Goal: Contribute content: Contribute content

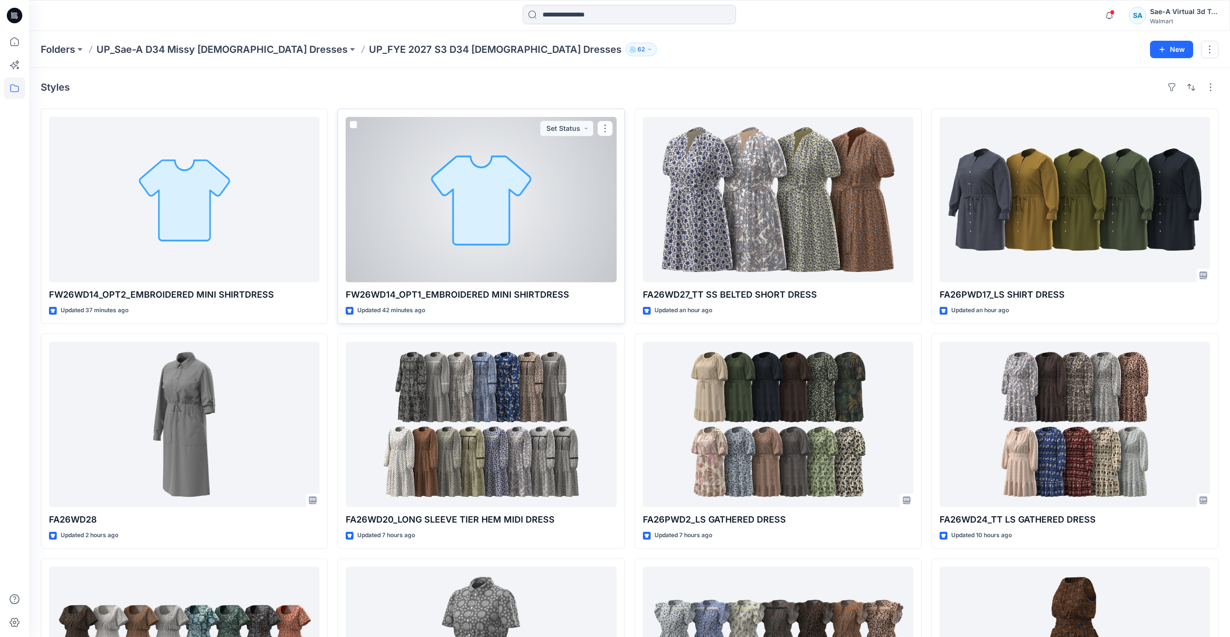
click at [430, 241] on div at bounding box center [481, 199] width 271 height 165
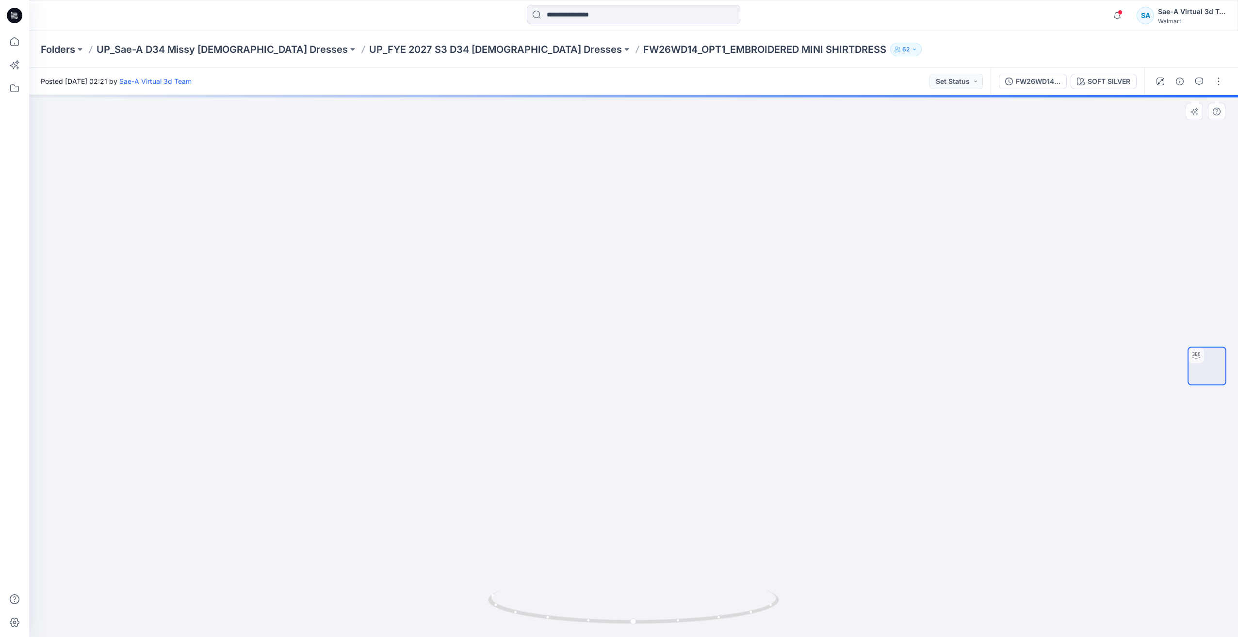
drag, startPoint x: 792, startPoint y: 450, endPoint x: 799, endPoint y: 348, distance: 102.1
drag, startPoint x: 725, startPoint y: 611, endPoint x: 612, endPoint y: 612, distance: 114.0
click at [606, 617] on icon at bounding box center [634, 608] width 293 height 36
click at [1219, 86] on button "button" at bounding box center [1218, 82] width 16 height 16
click at [1162, 128] on button "Edit" at bounding box center [1177, 131] width 89 height 18
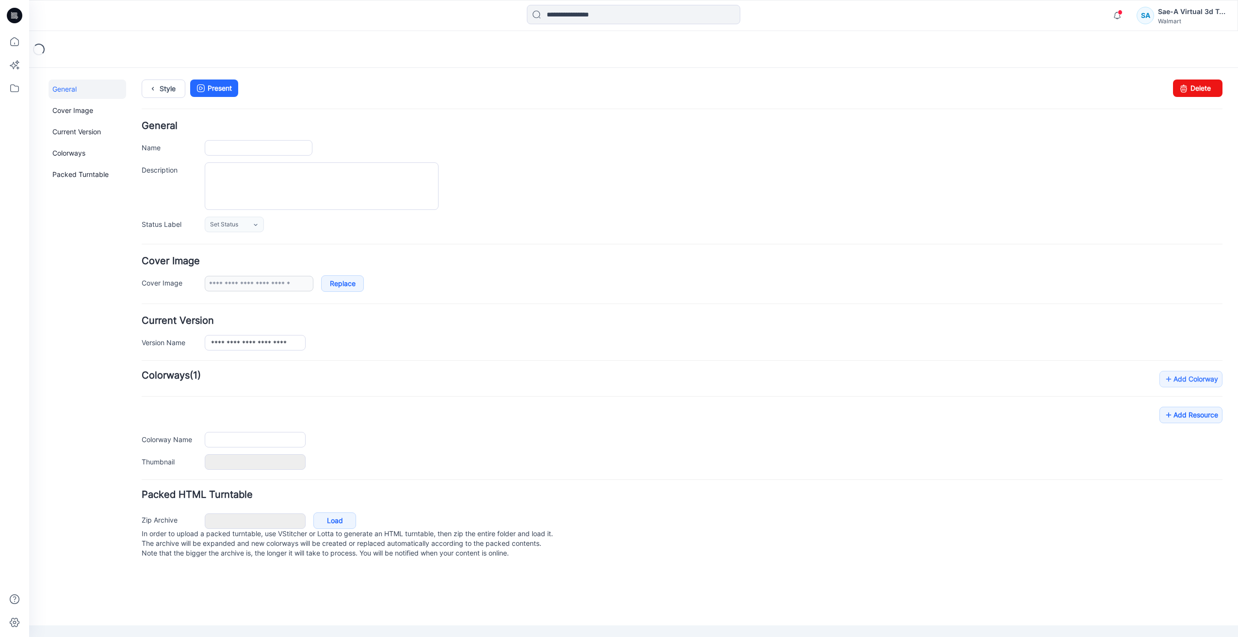
type input "**********"
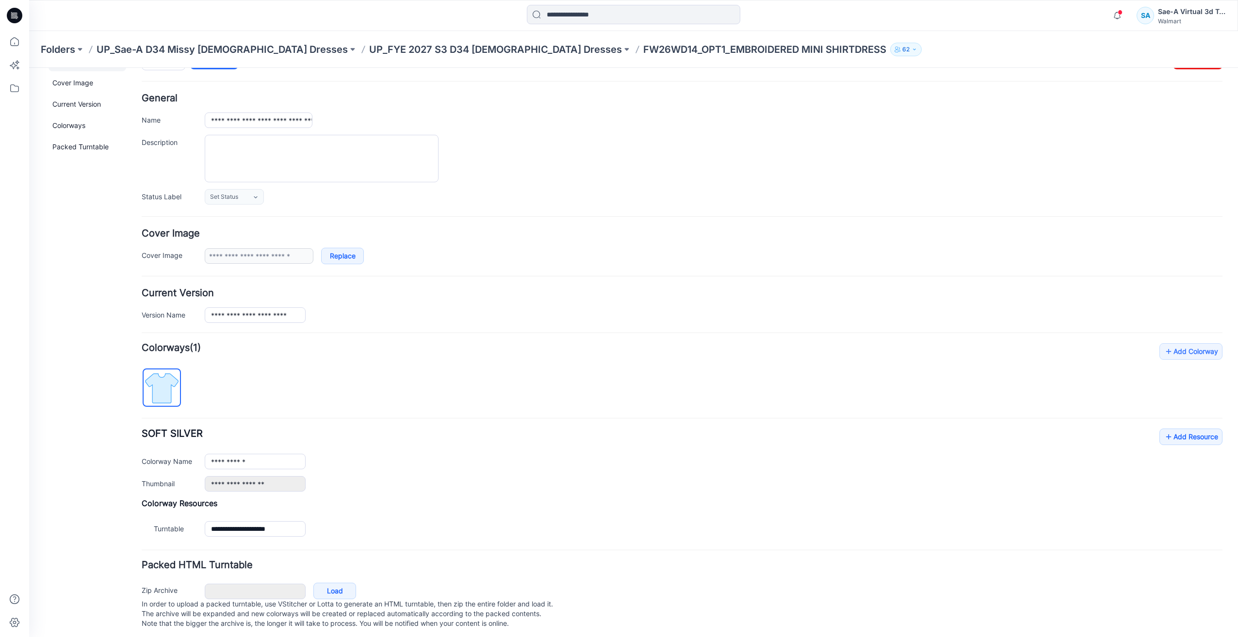
scroll to position [42, 0]
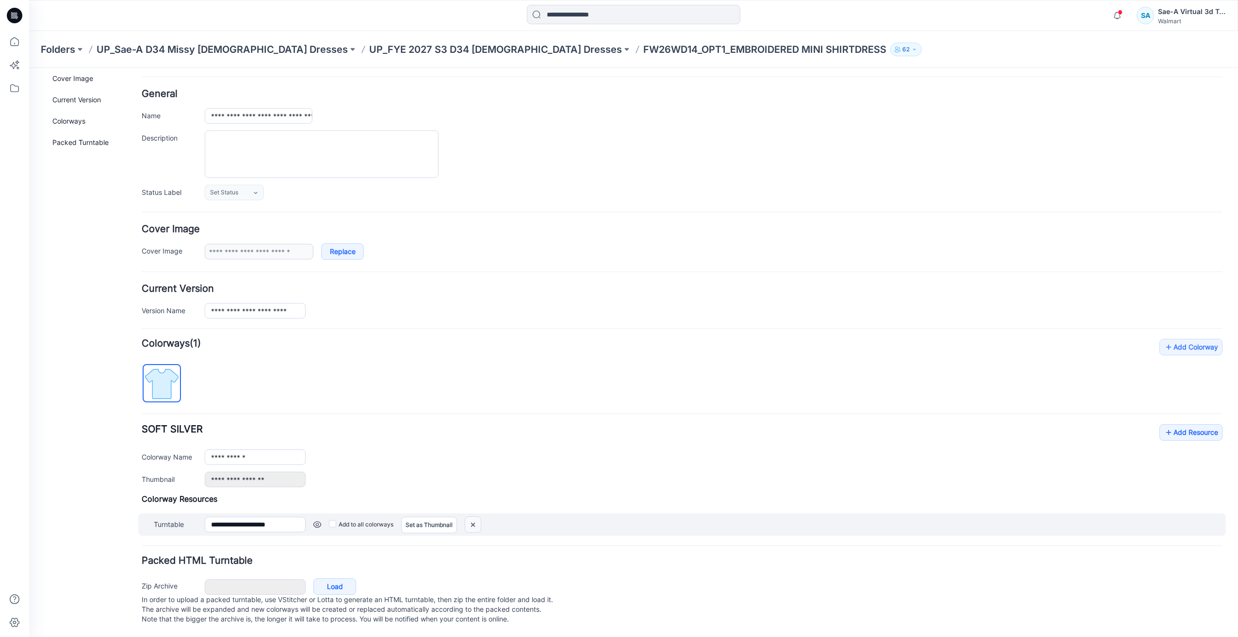
drag, startPoint x: 690, startPoint y: 117, endPoint x: 480, endPoint y: 517, distance: 451.6
click at [480, 517] on img at bounding box center [473, 525] width 16 height 16
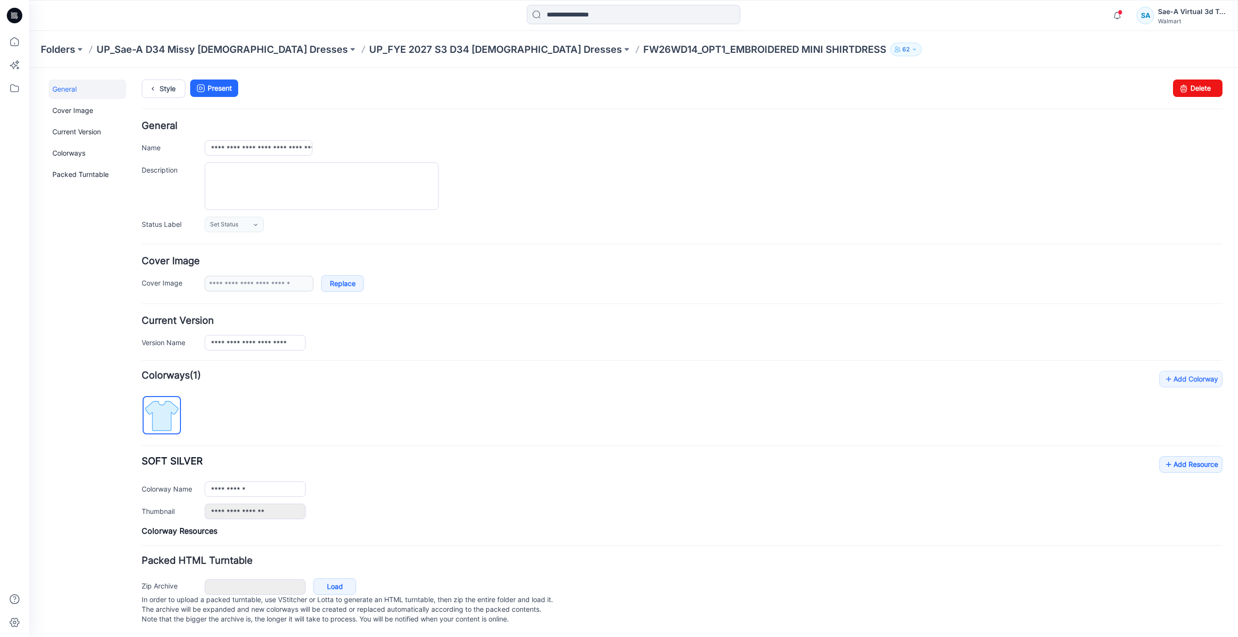
scroll to position [10, 0]
click at [434, 43] on p "UP_FYE 2027 S3 D34 [DEMOGRAPHIC_DATA] Dresses" at bounding box center [495, 50] width 253 height 14
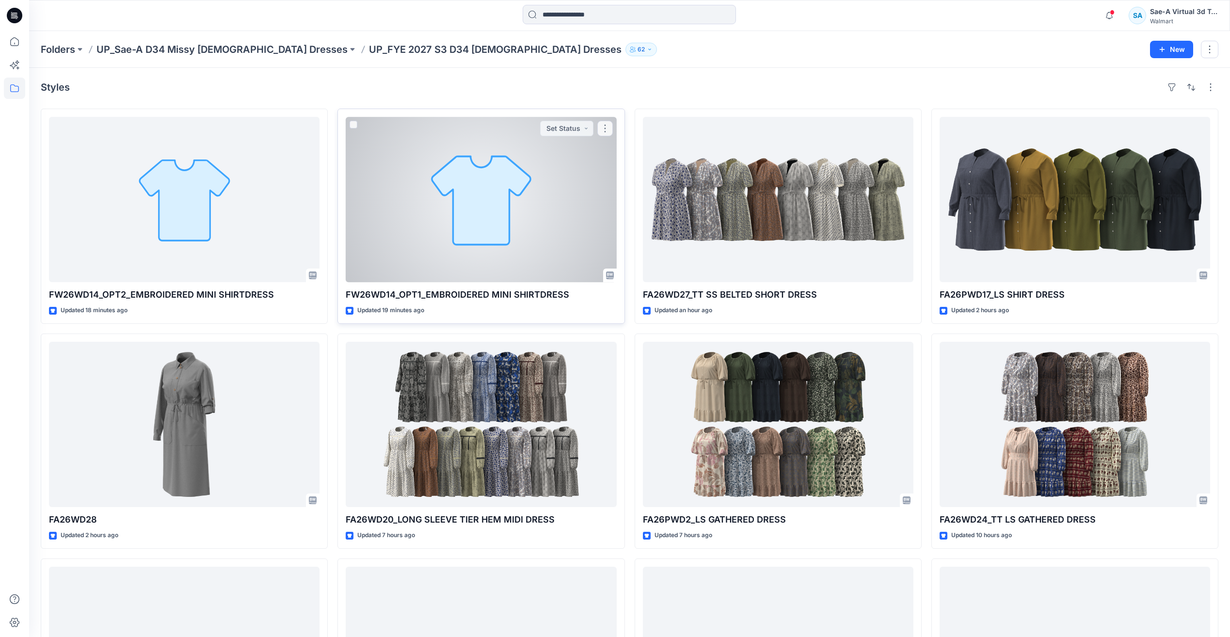
click at [361, 228] on div at bounding box center [481, 199] width 271 height 165
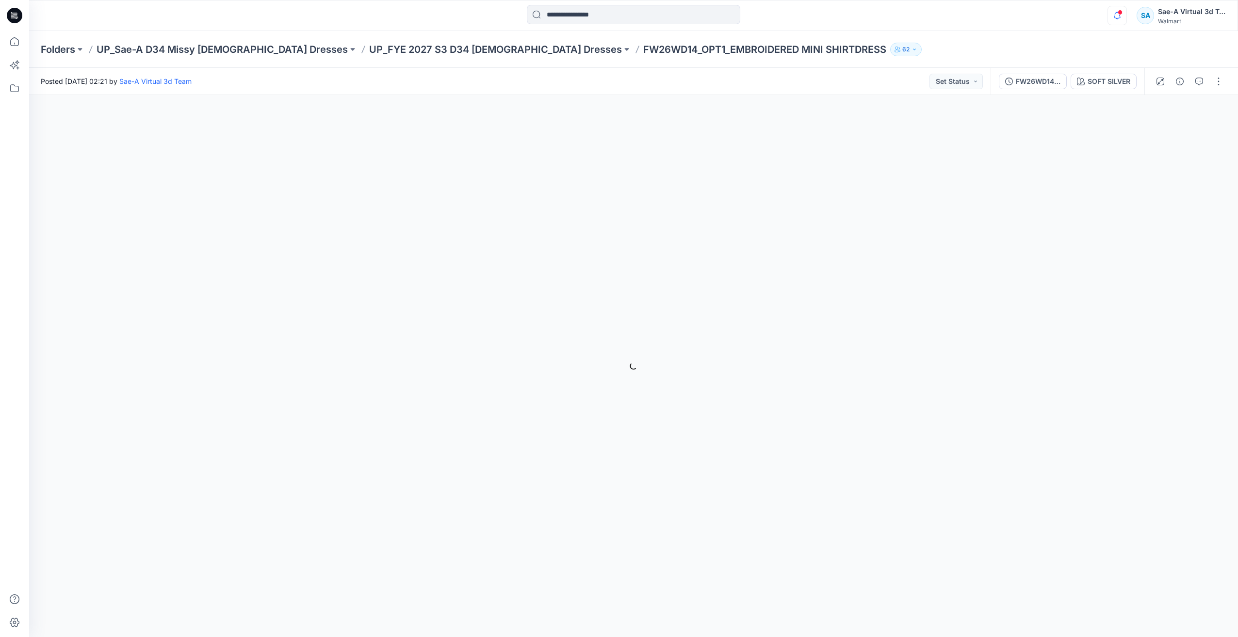
click at [1113, 18] on icon "button" at bounding box center [1117, 15] width 18 height 19
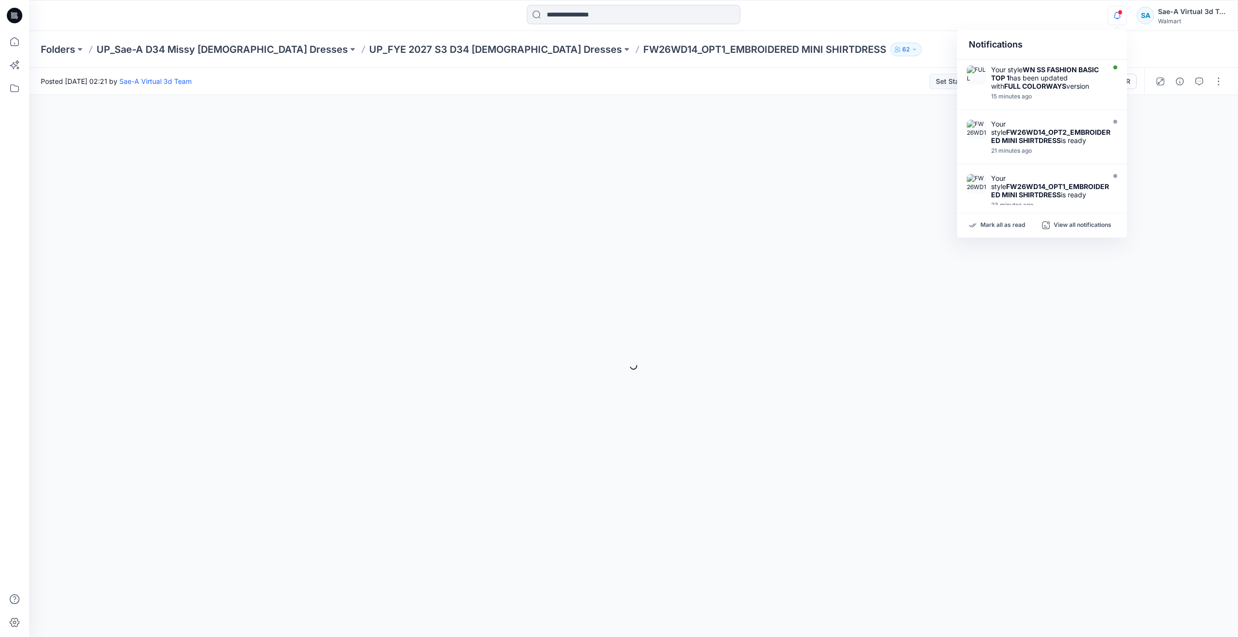
click at [1113, 14] on icon "button" at bounding box center [1117, 15] width 18 height 19
click at [1036, 175] on strong "FW26WD14_OPT1_EMBROIDERED MINI SHIRTDRESS" at bounding box center [1050, 182] width 118 height 16
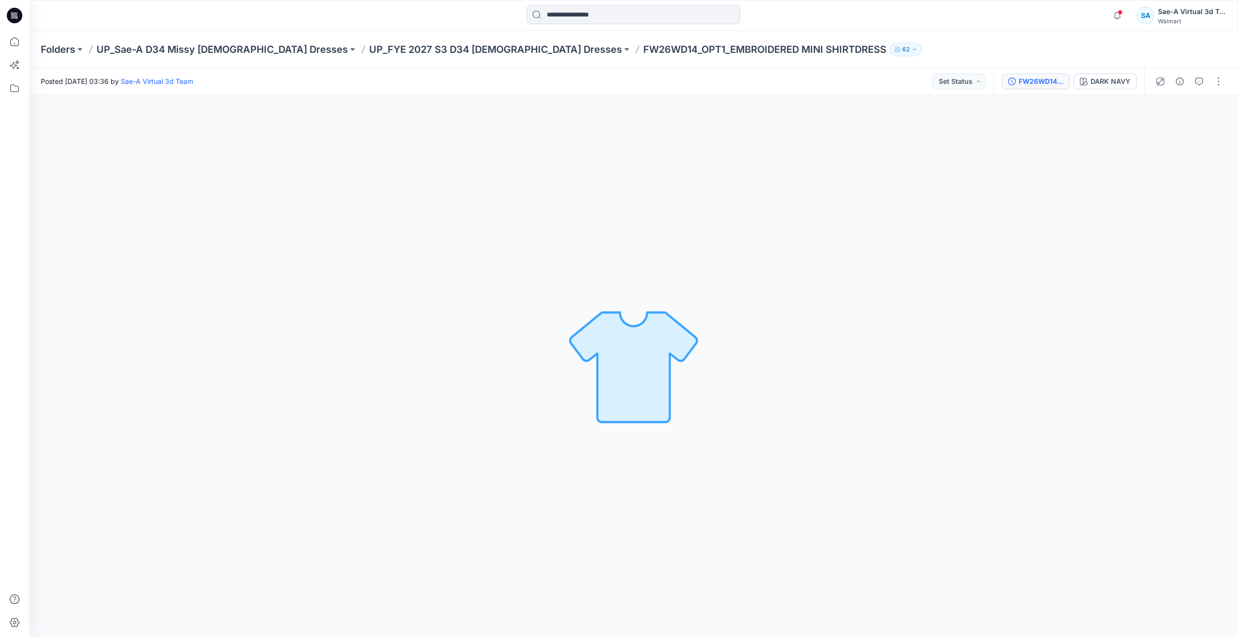
click at [1051, 84] on div "FW26WD14_OPT1_FULL COLORWAYS" at bounding box center [1040, 81] width 45 height 11
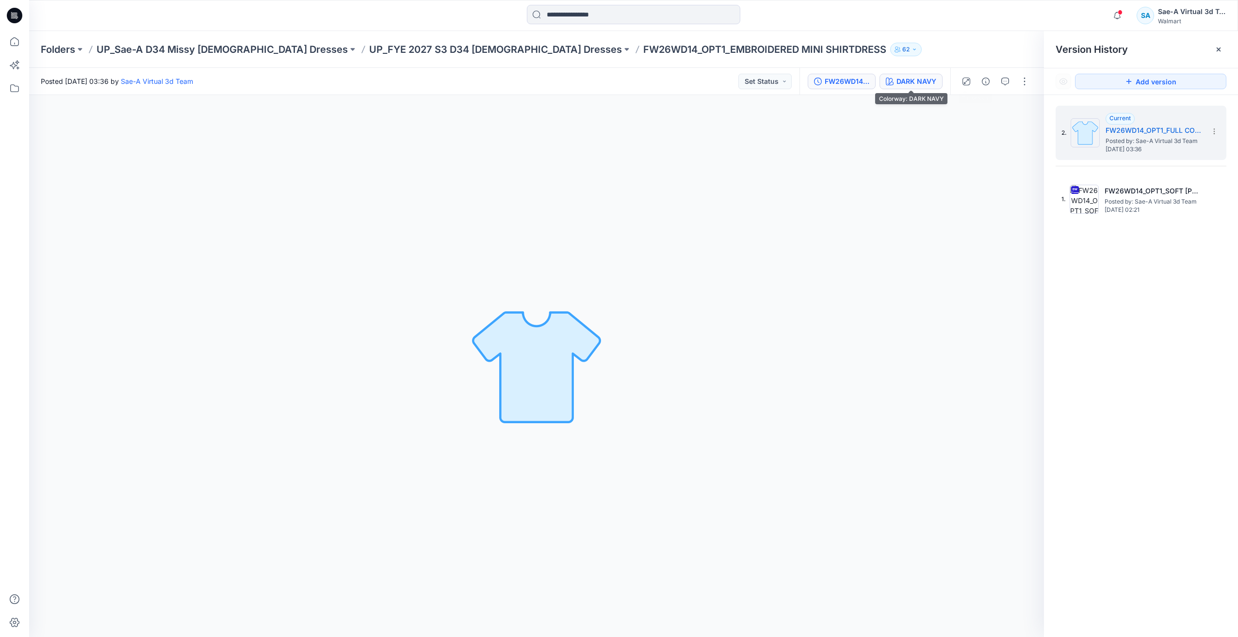
click at [928, 82] on div "DARK NAVY" at bounding box center [916, 81] width 40 height 11
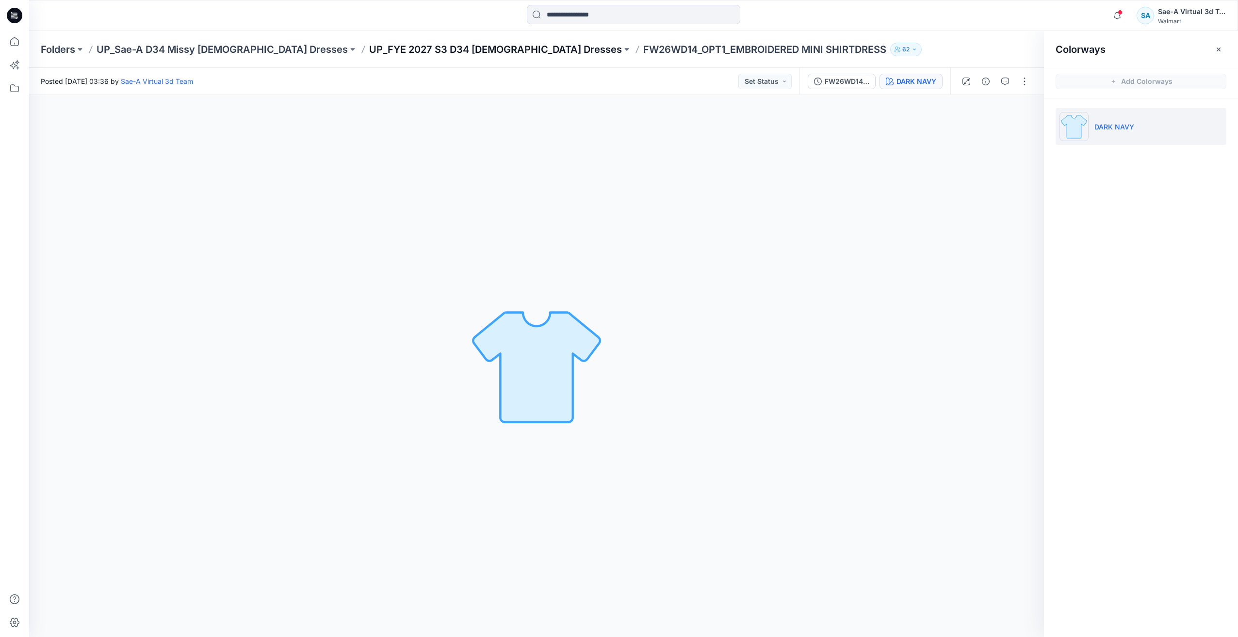
click at [409, 45] on p "UP_FYE 2027 S3 D34 [DEMOGRAPHIC_DATA] Dresses" at bounding box center [495, 50] width 253 height 14
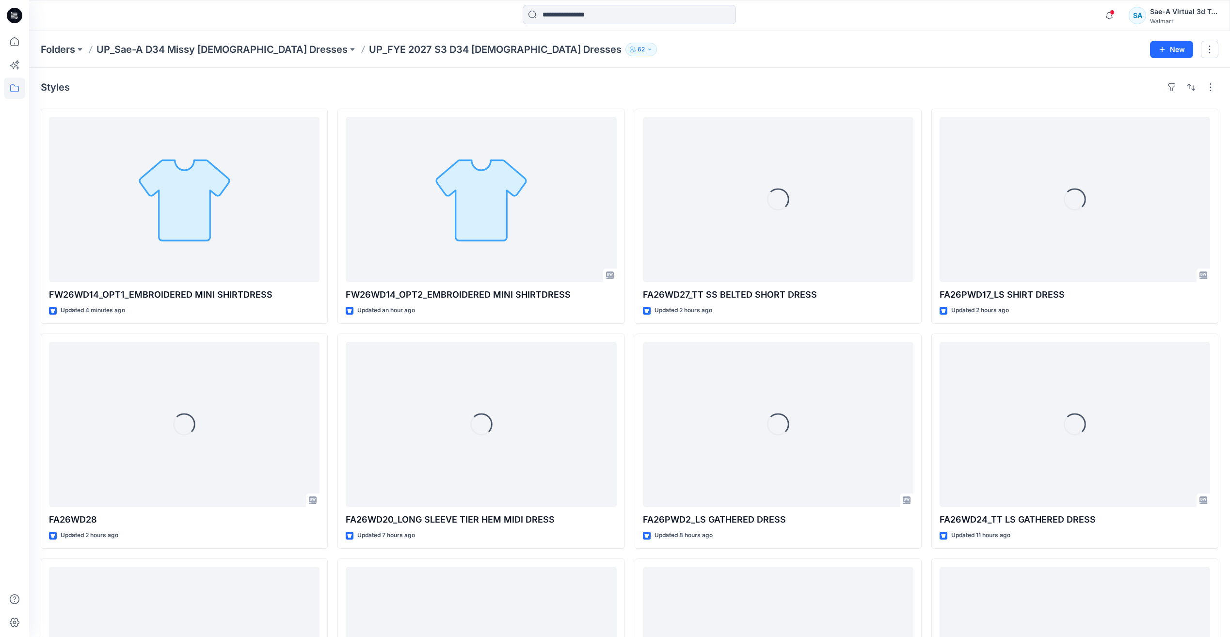
click at [12, 16] on icon at bounding box center [15, 16] width 16 height 16
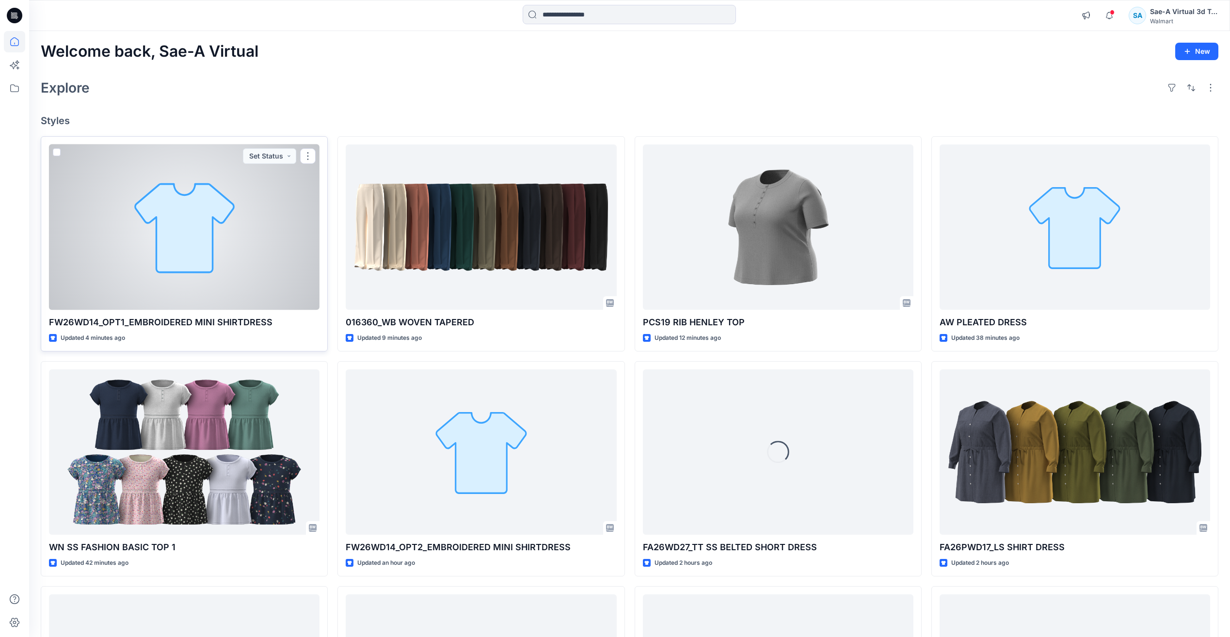
click at [251, 247] on div at bounding box center [184, 227] width 271 height 165
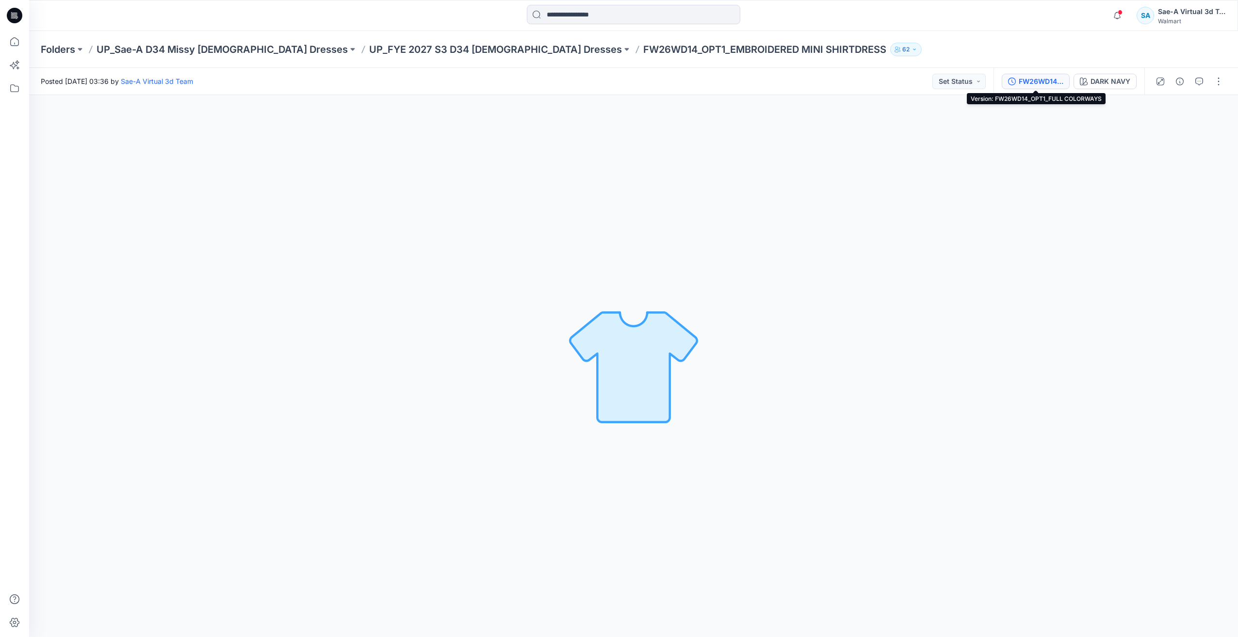
click at [1032, 86] on div "FW26WD14_OPT1_FULL COLORWAYS" at bounding box center [1040, 81] width 45 height 11
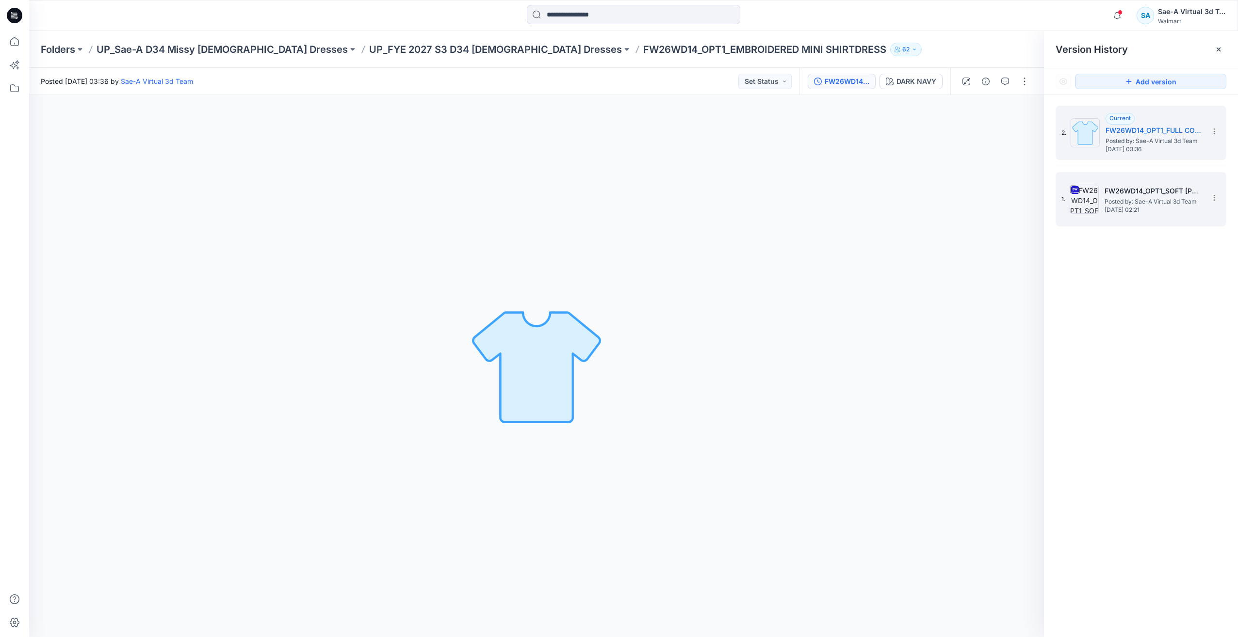
click at [1171, 207] on span "[DATE] 02:21" at bounding box center [1152, 210] width 97 height 7
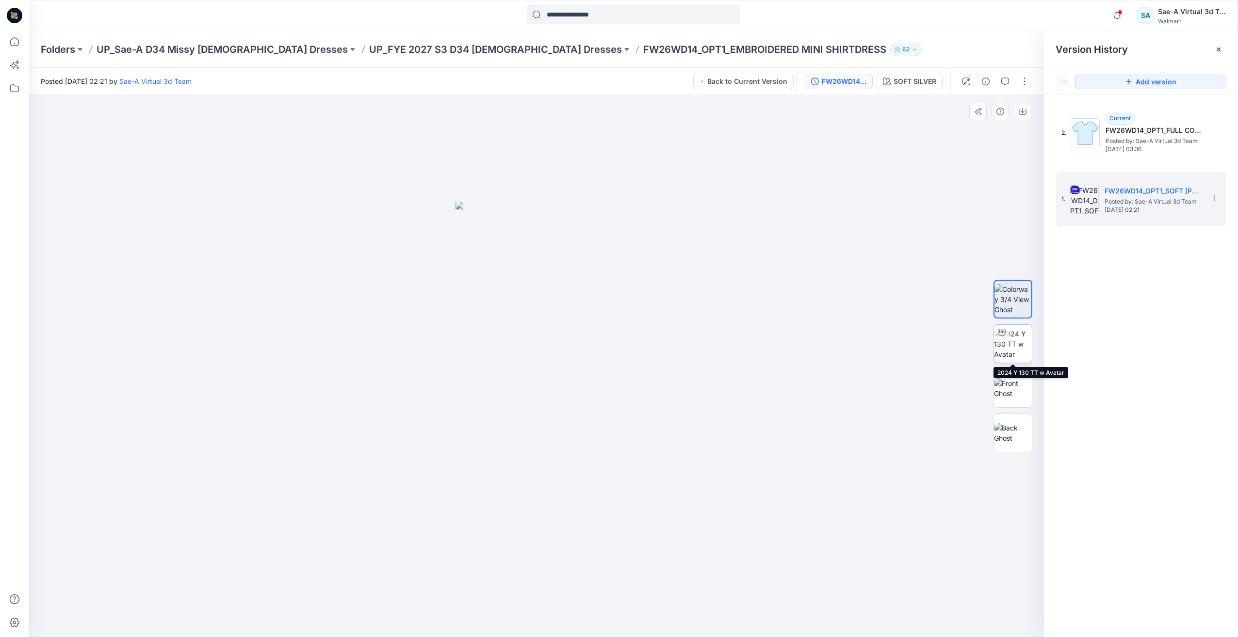
click at [1019, 349] on img at bounding box center [1013, 344] width 38 height 31
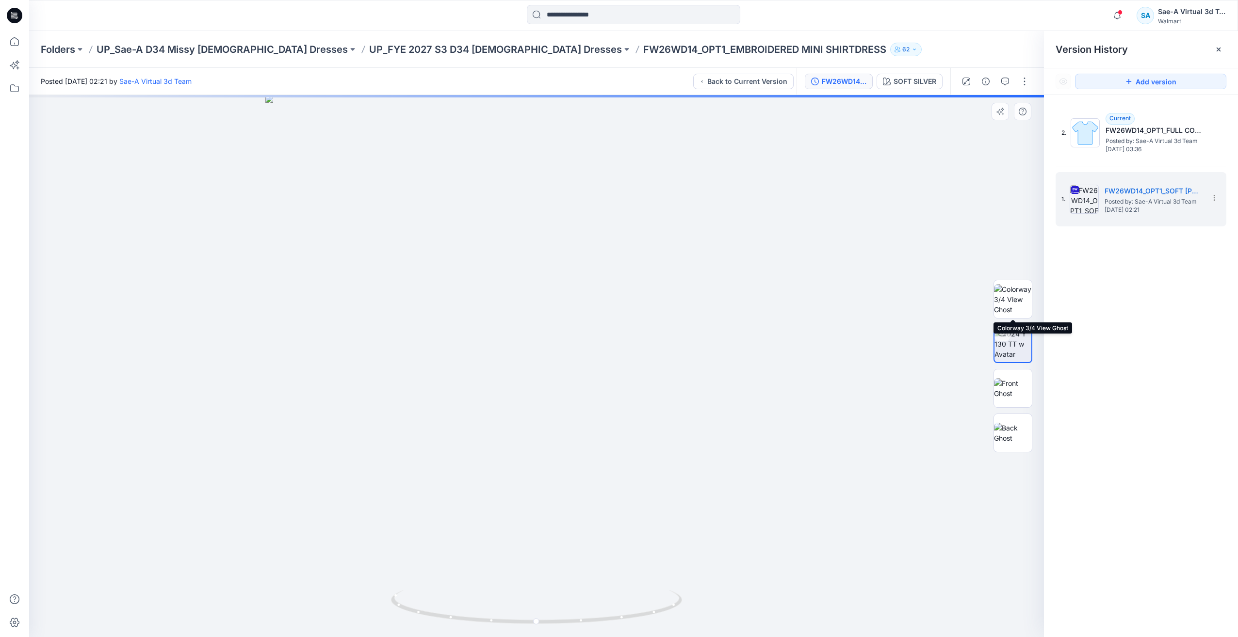
drag, startPoint x: 1008, startPoint y: 306, endPoint x: 1009, endPoint y: 330, distance: 24.8
click at [1008, 306] on img at bounding box center [1013, 299] width 38 height 31
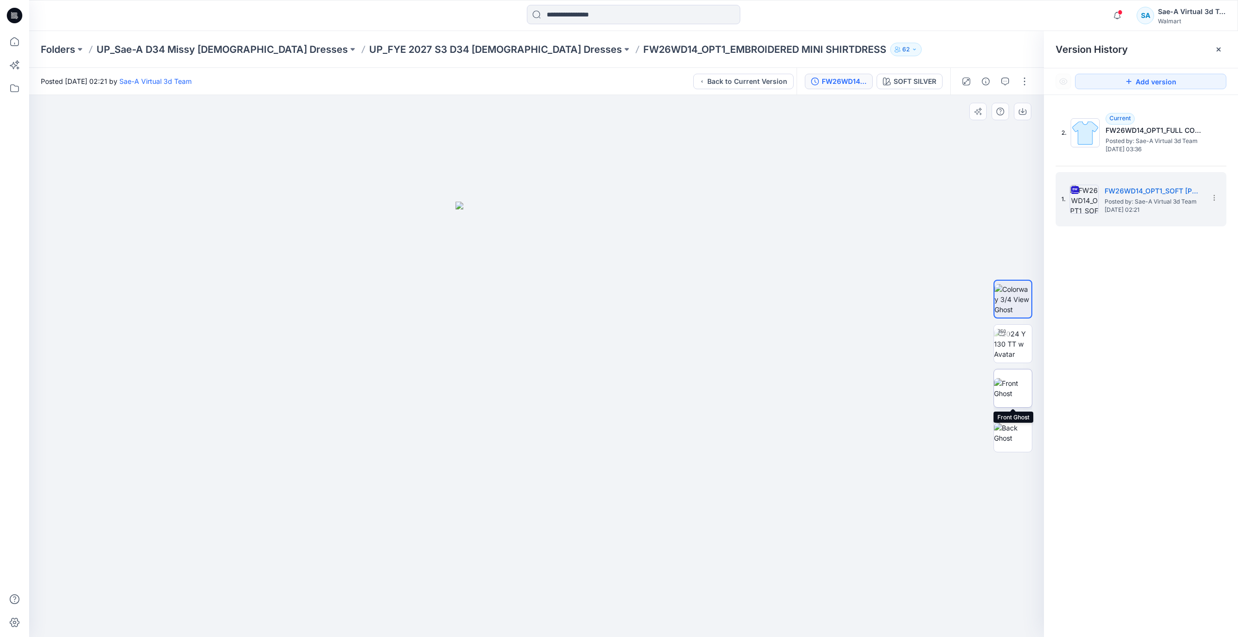
click at [1018, 389] on img at bounding box center [1013, 388] width 38 height 20
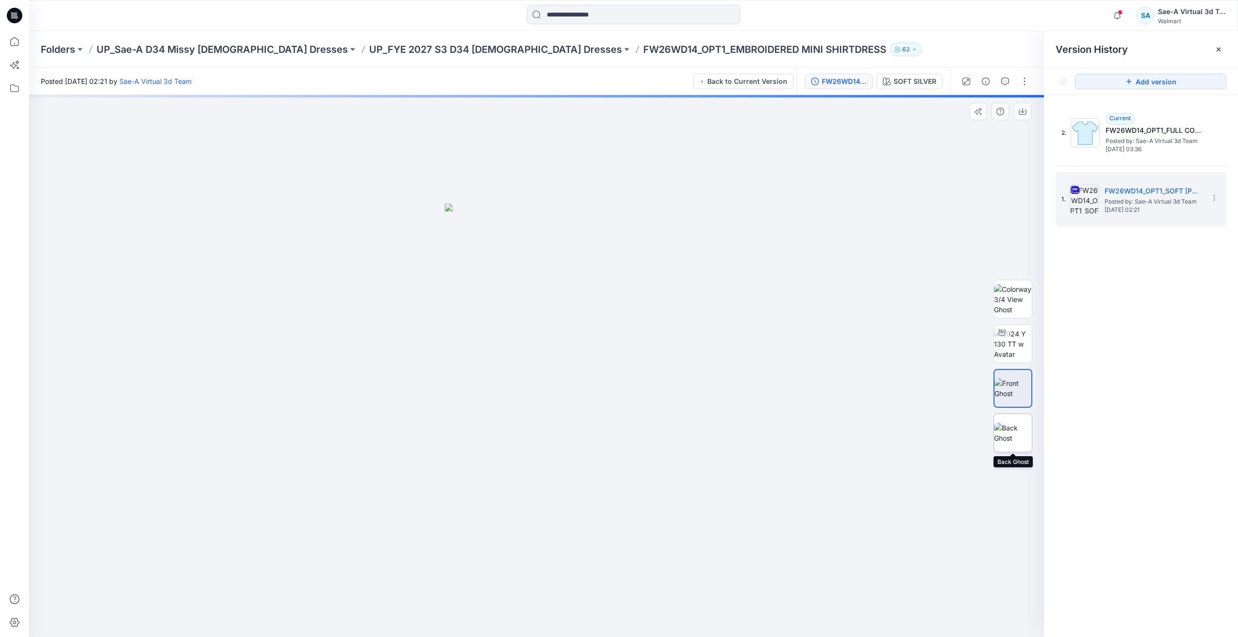
click at [1020, 430] on img at bounding box center [1013, 433] width 38 height 20
click at [1018, 344] on img at bounding box center [1013, 344] width 38 height 31
drag, startPoint x: 615, startPoint y: 300, endPoint x: 642, endPoint y: 167, distance: 135.6
drag, startPoint x: 629, startPoint y: 303, endPoint x: 641, endPoint y: 201, distance: 102.5
drag, startPoint x: 645, startPoint y: 202, endPoint x: 632, endPoint y: 290, distance: 88.8
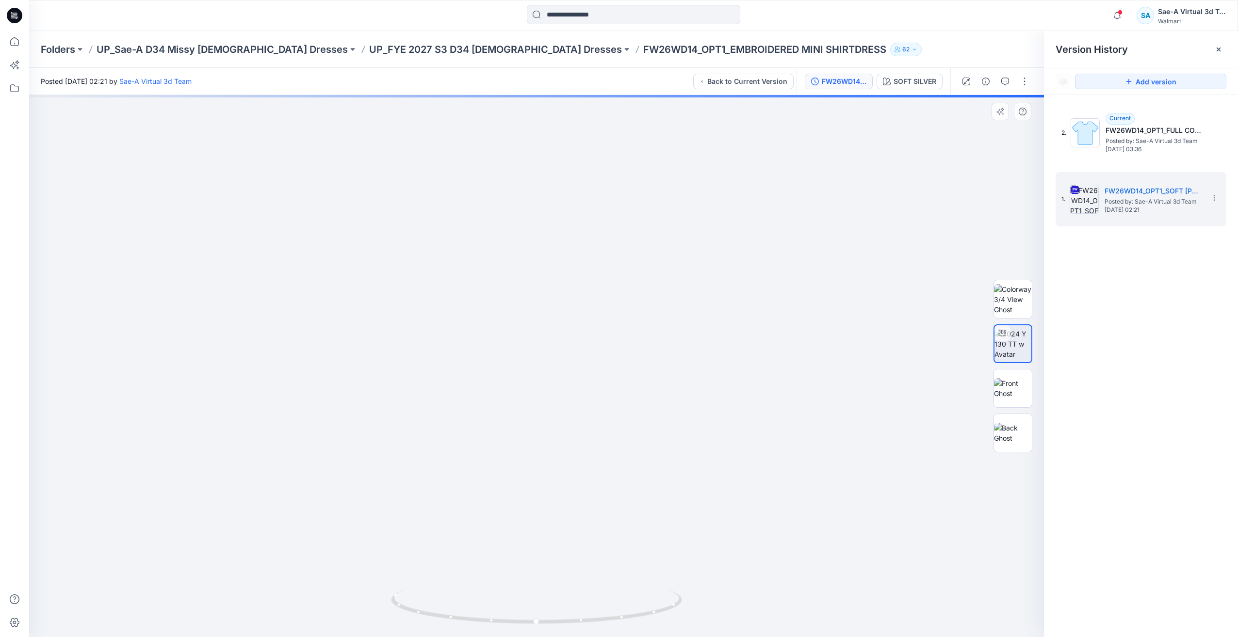
drag, startPoint x: 638, startPoint y: 259, endPoint x: 606, endPoint y: 418, distance: 161.8
drag, startPoint x: 628, startPoint y: 409, endPoint x: 633, endPoint y: 183, distance: 226.0
drag, startPoint x: 631, startPoint y: 419, endPoint x: 632, endPoint y: 273, distance: 146.5
drag, startPoint x: 635, startPoint y: 245, endPoint x: 623, endPoint y: 392, distance: 147.4
drag, startPoint x: 627, startPoint y: 417, endPoint x: 617, endPoint y: 336, distance: 81.6
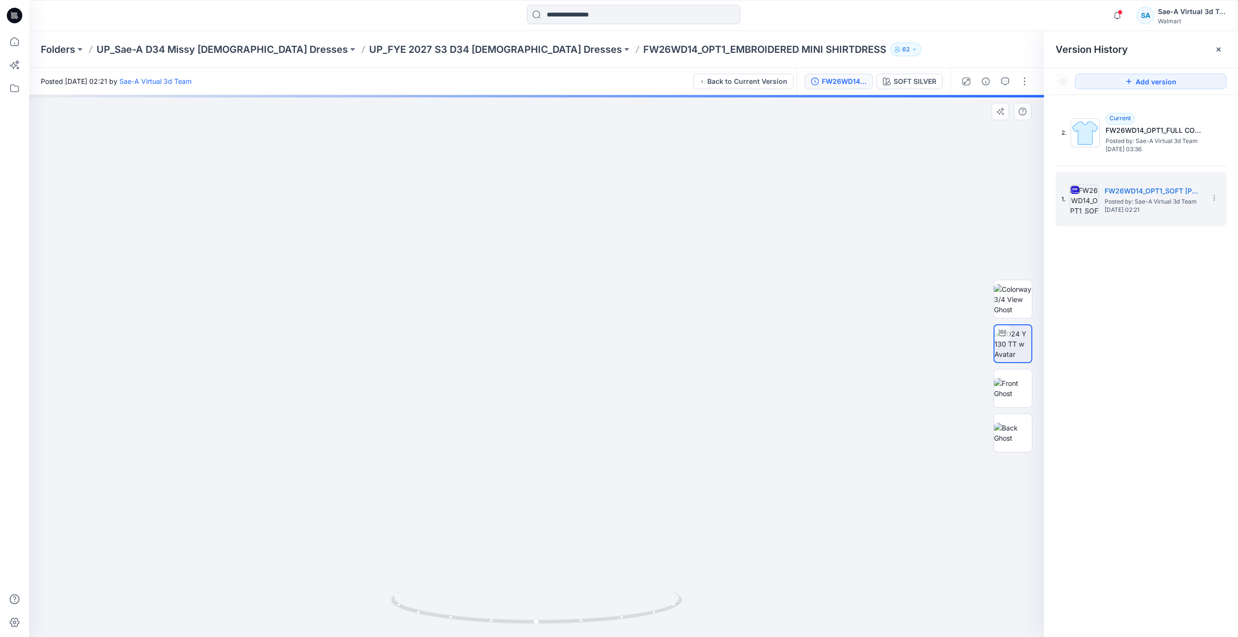
drag, startPoint x: 609, startPoint y: 486, endPoint x: 619, endPoint y: 370, distance: 115.9
drag, startPoint x: 617, startPoint y: 623, endPoint x: 727, endPoint y: 604, distance: 111.7
click at [727, 604] on div at bounding box center [536, 366] width 1014 height 542
drag, startPoint x: 623, startPoint y: 618, endPoint x: 637, endPoint y: 617, distance: 14.1
click at [638, 618] on icon at bounding box center [537, 608] width 293 height 36
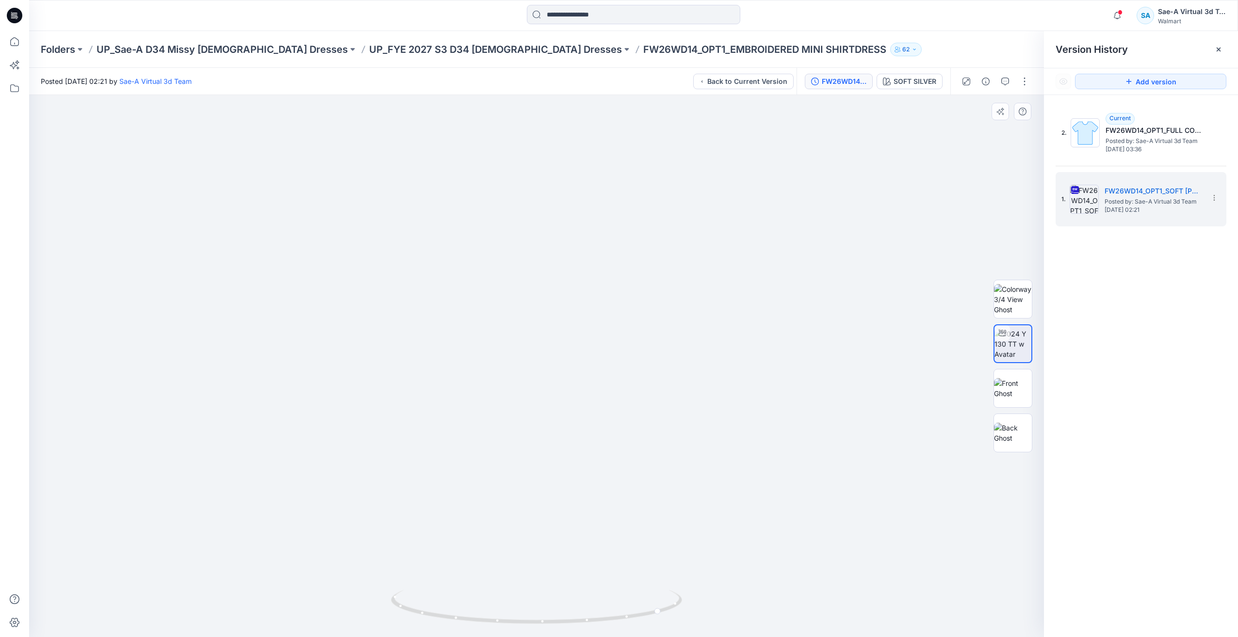
drag, startPoint x: 653, startPoint y: 545, endPoint x: 619, endPoint y: 388, distance: 159.8
drag, startPoint x: 645, startPoint y: 533, endPoint x: 623, endPoint y: 535, distance: 22.4
drag, startPoint x: 624, startPoint y: 562, endPoint x: 603, endPoint y: 566, distance: 21.3
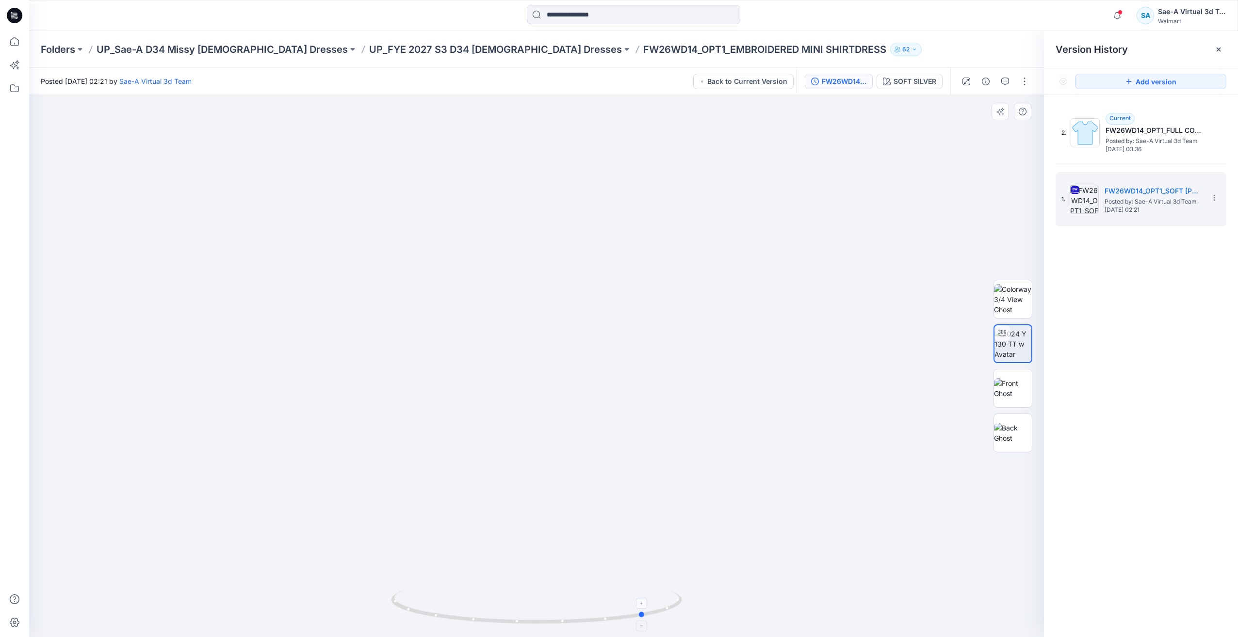
drag, startPoint x: 633, startPoint y: 618, endPoint x: 624, endPoint y: 619, distance: 9.3
click at [624, 619] on icon at bounding box center [537, 608] width 293 height 36
click at [1124, 126] on h5 "FW26WD14_OPT1_FULL COLORWAYS" at bounding box center [1153, 131] width 97 height 12
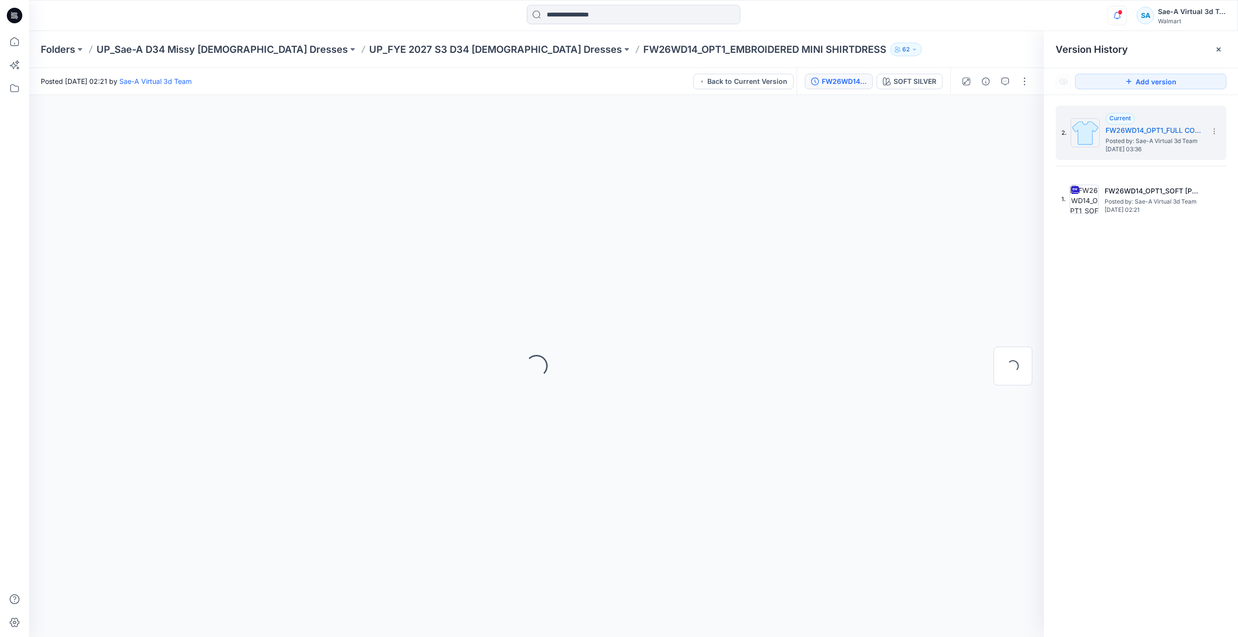
click at [1119, 16] on icon "button" at bounding box center [1116, 15] width 7 height 6
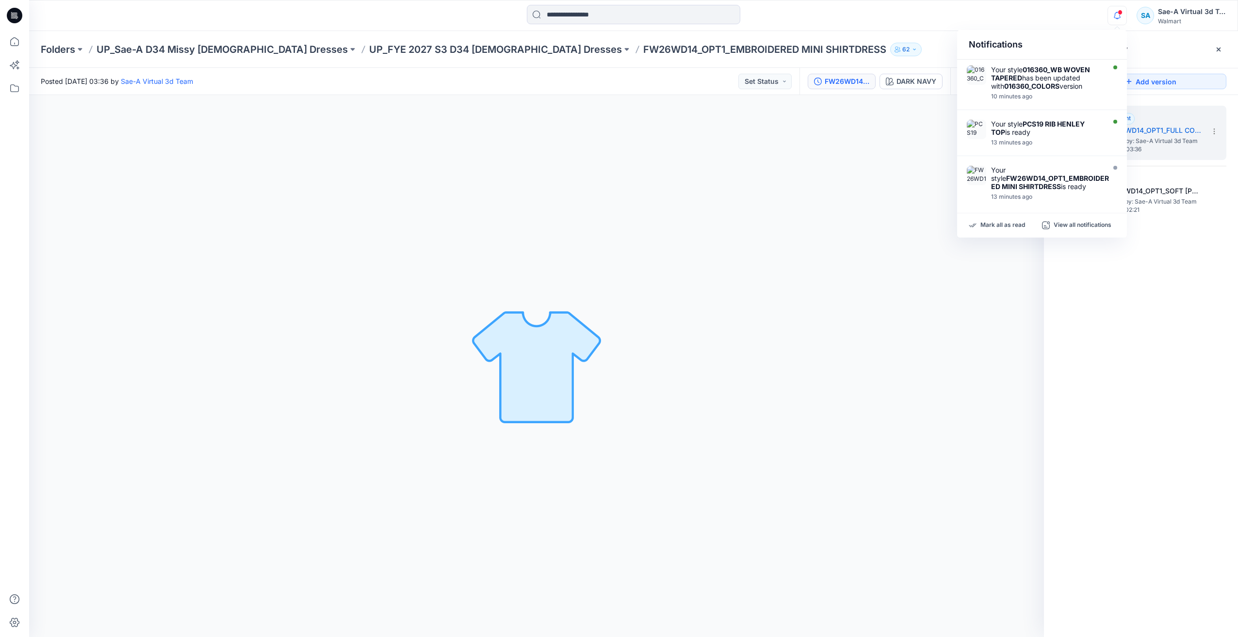
click at [11, 15] on icon at bounding box center [12, 15] width 3 height 0
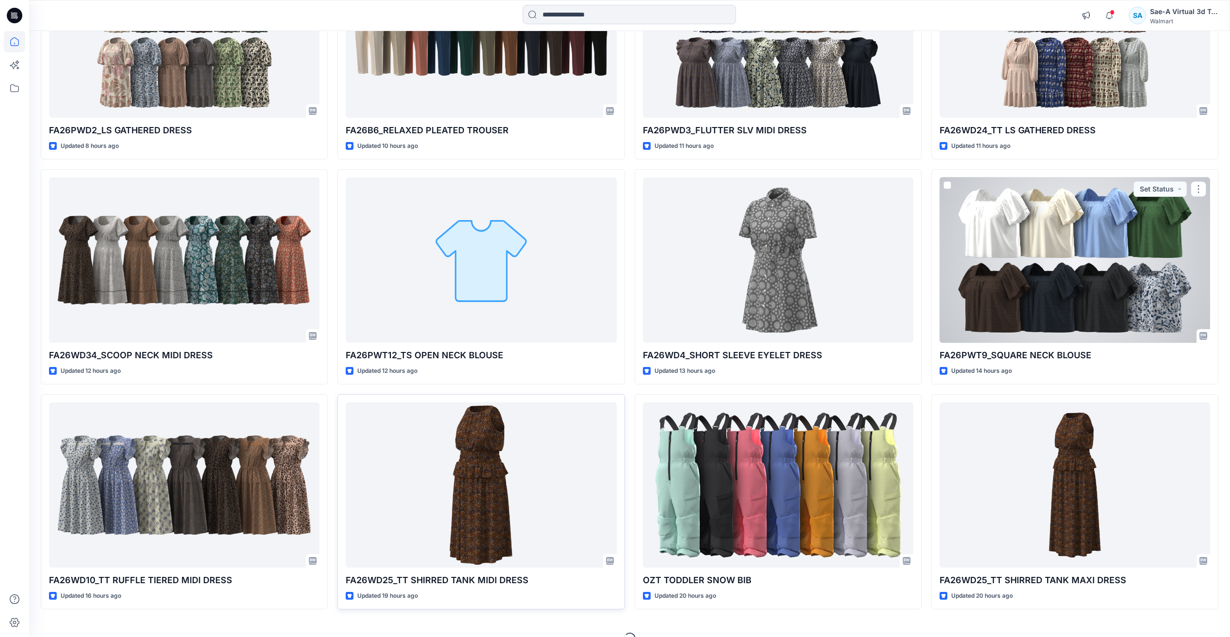
scroll to position [873, 0]
